Goal: Entertainment & Leisure: Consume media (video, audio)

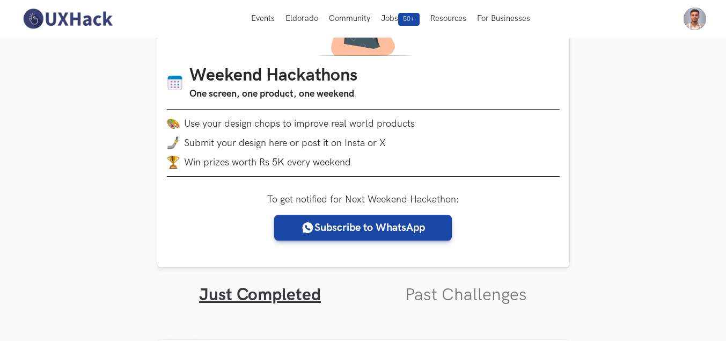
scroll to position [107, 0]
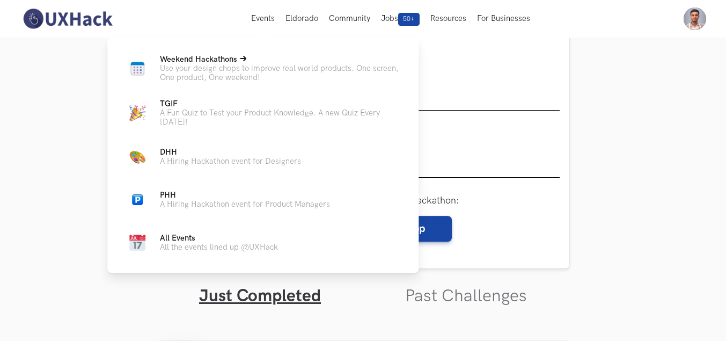
click at [244, 57] on icon at bounding box center [243, 58] width 6 height 6
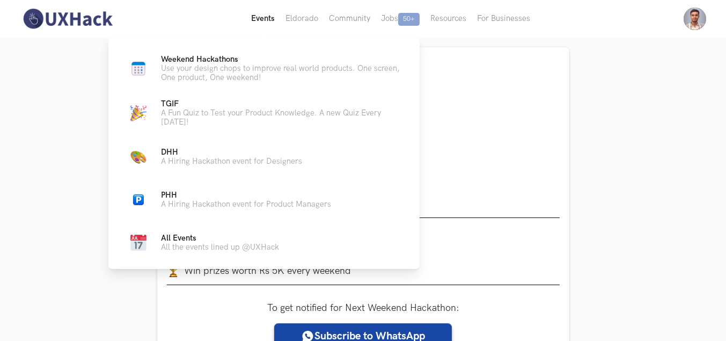
click at [254, 24] on button "Events Live" at bounding box center [263, 19] width 34 height 38
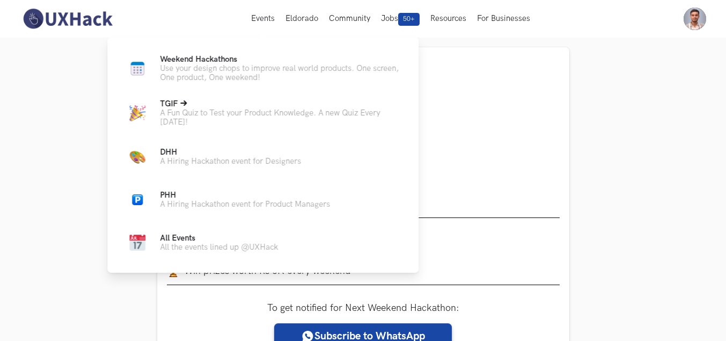
click at [165, 101] on span "TGIF Live" at bounding box center [169, 103] width 18 height 9
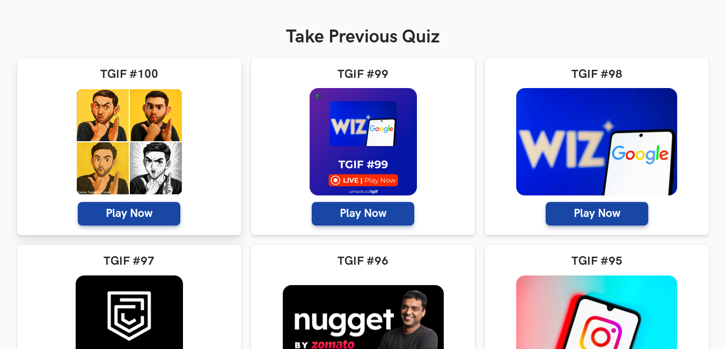
scroll to position [215, 0]
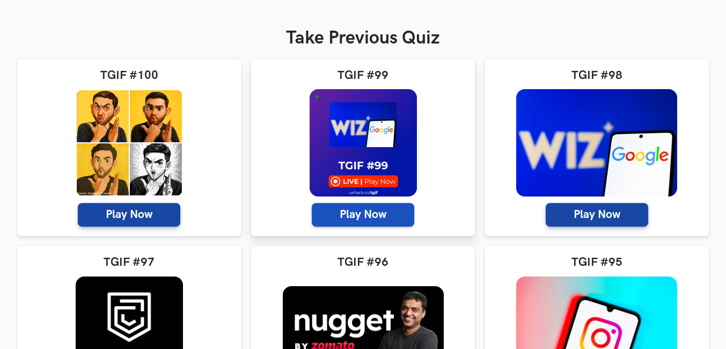
click at [367, 209] on span "Play Now" at bounding box center [363, 215] width 103 height 24
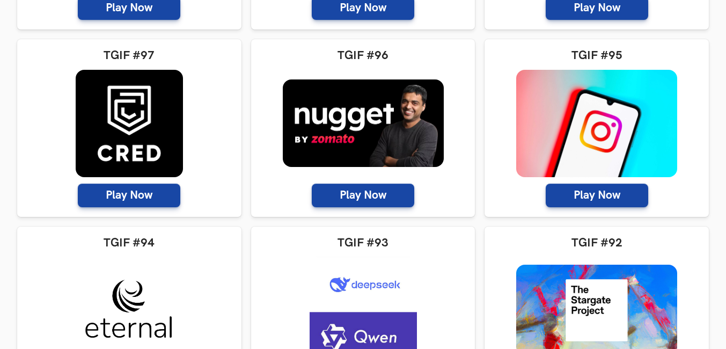
scroll to position [483, 0]
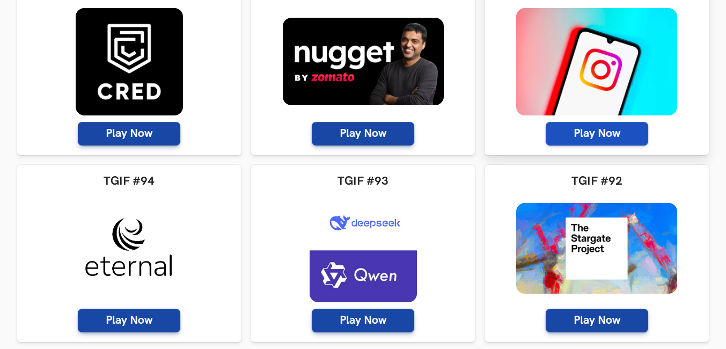
click at [587, 125] on span "Play Now" at bounding box center [597, 134] width 103 height 24
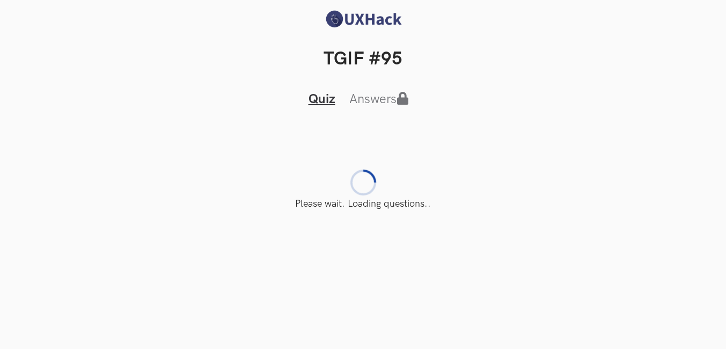
click at [509, 105] on div "Quiz Answers Answers Featuring this week: Instagram's new launch in [GEOGRAPHIC…" at bounding box center [363, 139] width 692 height 139
drag, startPoint x: 326, startPoint y: 53, endPoint x: 458, endPoint y: 59, distance: 132.1
click at [458, 59] on h2 "TGIF #95" at bounding box center [363, 59] width 692 height 22
drag, startPoint x: 458, startPoint y: 59, endPoint x: 426, endPoint y: 63, distance: 33.0
click at [426, 63] on h2 "TGIF #95" at bounding box center [363, 59] width 692 height 22
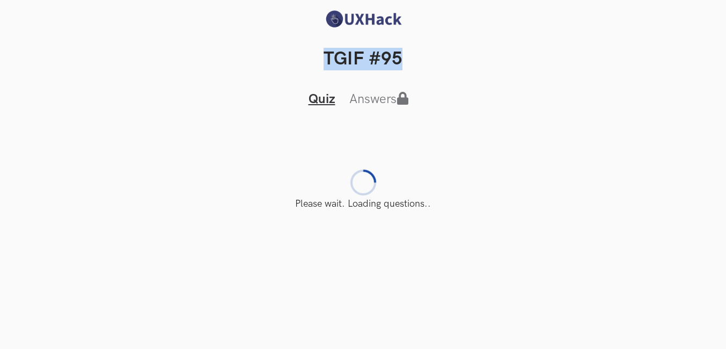
drag, startPoint x: 323, startPoint y: 52, endPoint x: 486, endPoint y: 55, distance: 163.7
click at [486, 55] on h2 "TGIF #95" at bounding box center [363, 59] width 692 height 22
drag, startPoint x: 486, startPoint y: 55, endPoint x: 423, endPoint y: 63, distance: 63.2
click at [422, 62] on h2 "TGIF #95" at bounding box center [363, 59] width 692 height 22
click at [404, 60] on h2 "TGIF #95" at bounding box center [363, 59] width 692 height 22
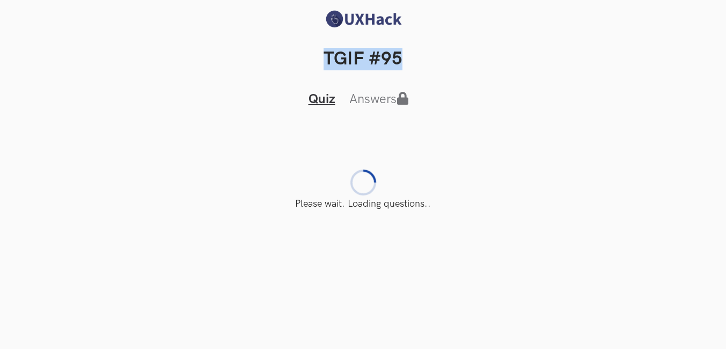
drag, startPoint x: 400, startPoint y: 57, endPoint x: 293, endPoint y: 59, distance: 107.4
click at [293, 59] on h2 "TGIF #95" at bounding box center [363, 59] width 692 height 22
click at [290, 59] on h2 "TGIF #95" at bounding box center [363, 59] width 692 height 22
click at [403, 97] on icon "Tabs Interface" at bounding box center [403, 98] width 13 height 13
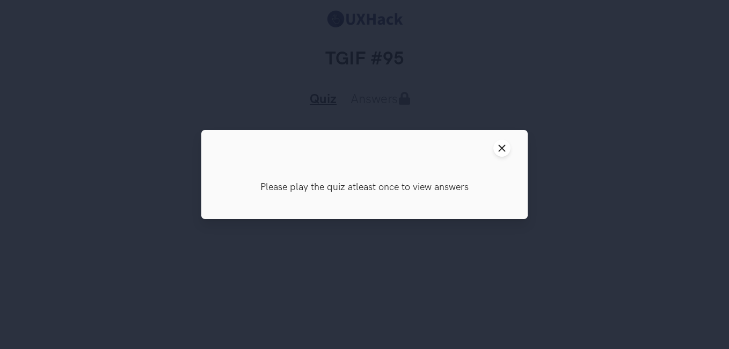
click at [504, 147] on icon "Close modal window" at bounding box center [502, 148] width 9 height 9
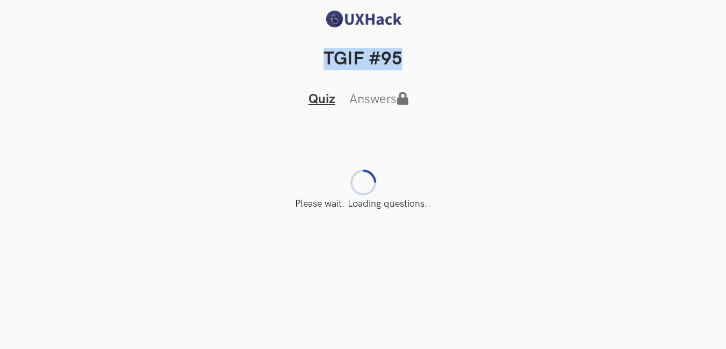
drag, startPoint x: 324, startPoint y: 52, endPoint x: 465, endPoint y: 54, distance: 141.7
click at [465, 54] on h2 "TGIF #95" at bounding box center [363, 59] width 692 height 22
drag, startPoint x: 465, startPoint y: 54, endPoint x: 360, endPoint y: 76, distance: 108.0
click at [360, 76] on ul "Quiz Answers Answers" at bounding box center [363, 89] width 161 height 38
drag, startPoint x: 325, startPoint y: 50, endPoint x: 425, endPoint y: 52, distance: 99.8
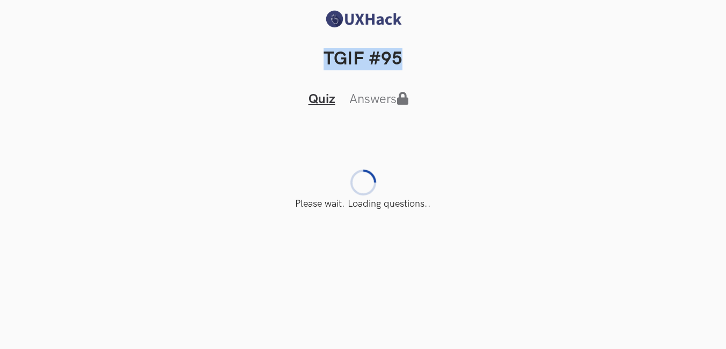
click at [425, 52] on h2 "TGIF #95" at bounding box center [363, 59] width 692 height 22
drag, startPoint x: 425, startPoint y: 52, endPoint x: 377, endPoint y: 49, distance: 47.3
click at [377, 49] on h2 "TGIF #95" at bounding box center [363, 59] width 692 height 22
drag, startPoint x: 321, startPoint y: 53, endPoint x: 424, endPoint y: 51, distance: 102.5
click at [424, 51] on h2 "TGIF #95" at bounding box center [363, 59] width 692 height 22
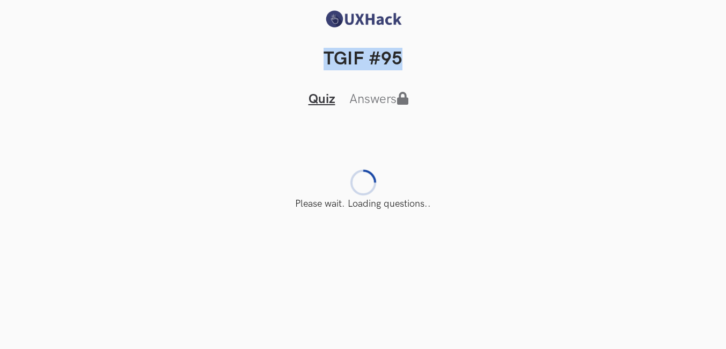
drag, startPoint x: 424, startPoint y: 51, endPoint x: 334, endPoint y: 57, distance: 89.8
click at [334, 57] on h2 "TGIF #95" at bounding box center [363, 59] width 692 height 22
drag, startPoint x: 325, startPoint y: 52, endPoint x: 403, endPoint y: 55, distance: 77.9
click at [403, 55] on h2 "TGIF #95" at bounding box center [363, 59] width 692 height 22
drag, startPoint x: 403, startPoint y: 55, endPoint x: 352, endPoint y: 60, distance: 51.2
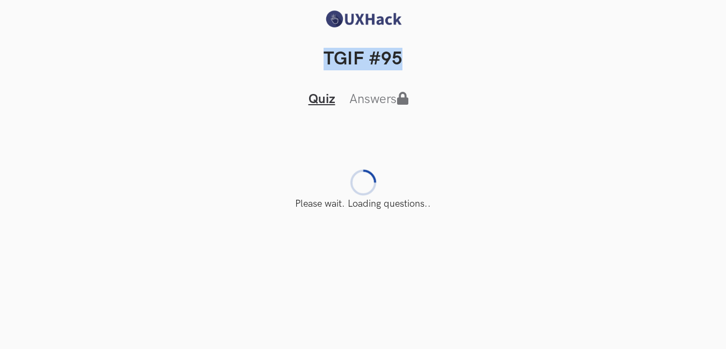
click at [352, 60] on h2 "TGIF #95" at bounding box center [363, 59] width 692 height 22
click at [351, 56] on h2 "TGIF #95" at bounding box center [363, 59] width 692 height 22
